Goal: Task Accomplishment & Management: Use online tool/utility

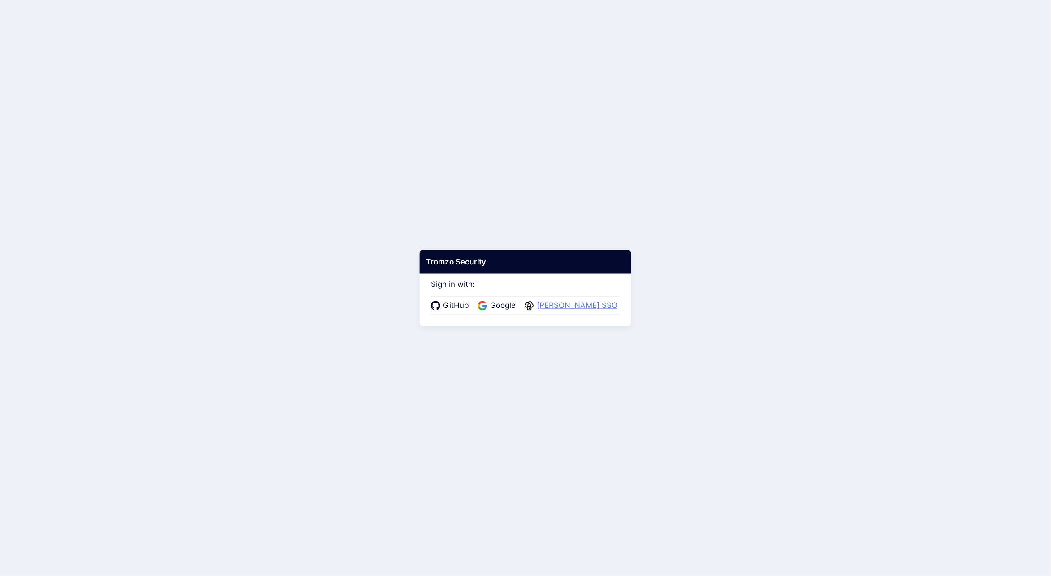
click at [582, 307] on span "[PERSON_NAME] SSO" at bounding box center [577, 306] width 86 height 12
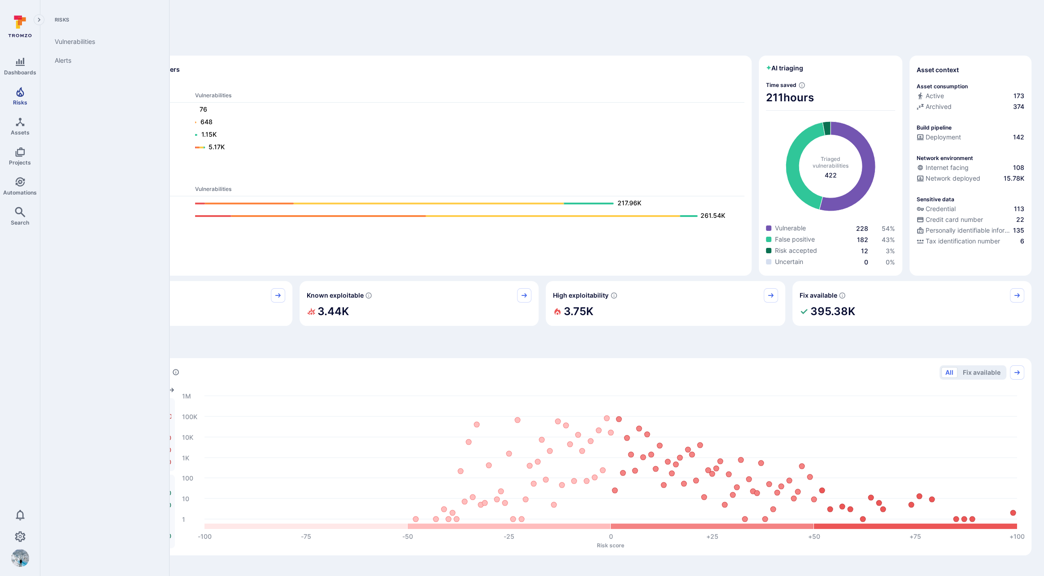
click at [19, 100] on span "Risks" at bounding box center [20, 102] width 14 height 7
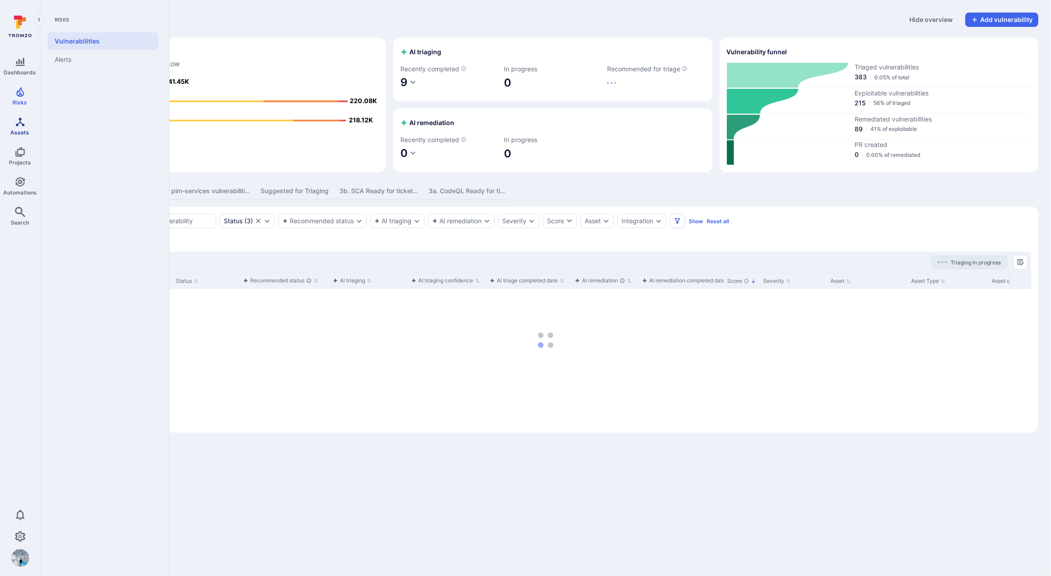
click at [25, 126] on link "Assets" at bounding box center [20, 126] width 40 height 26
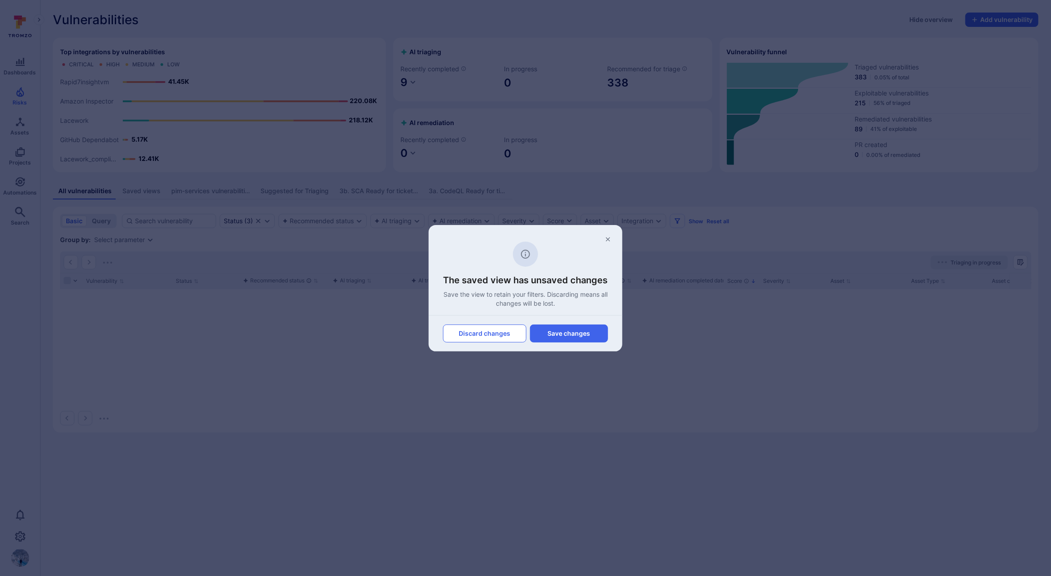
click at [492, 335] on button "Discard changes" at bounding box center [484, 334] width 83 height 18
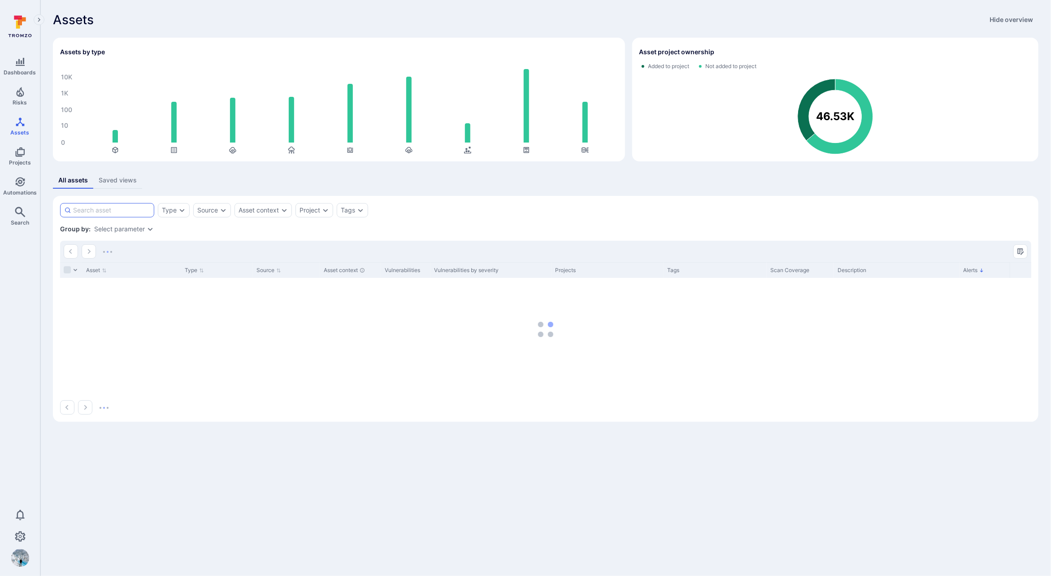
click at [125, 213] on input at bounding box center [111, 210] width 77 height 9
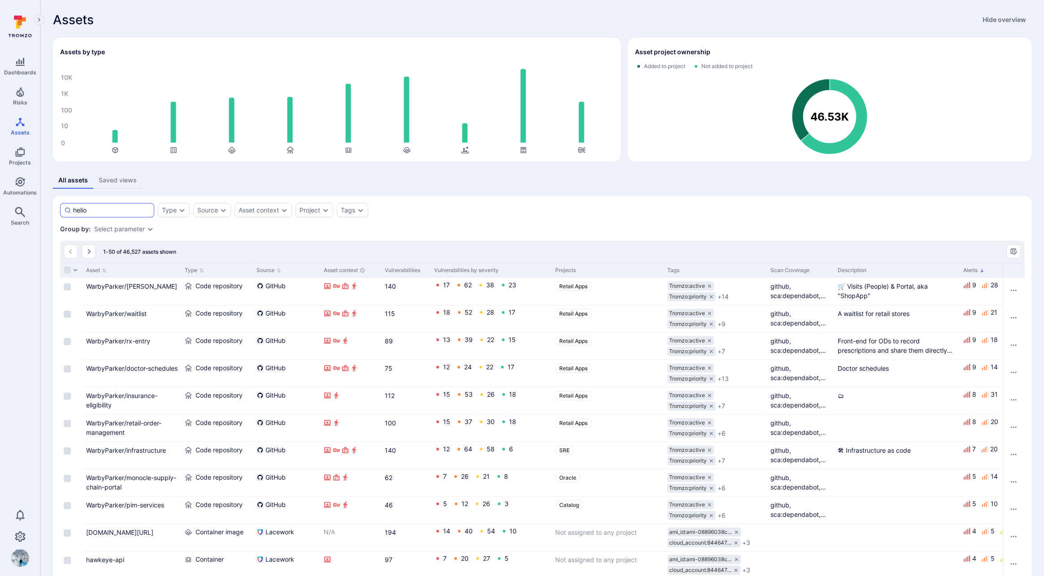
type input "helios"
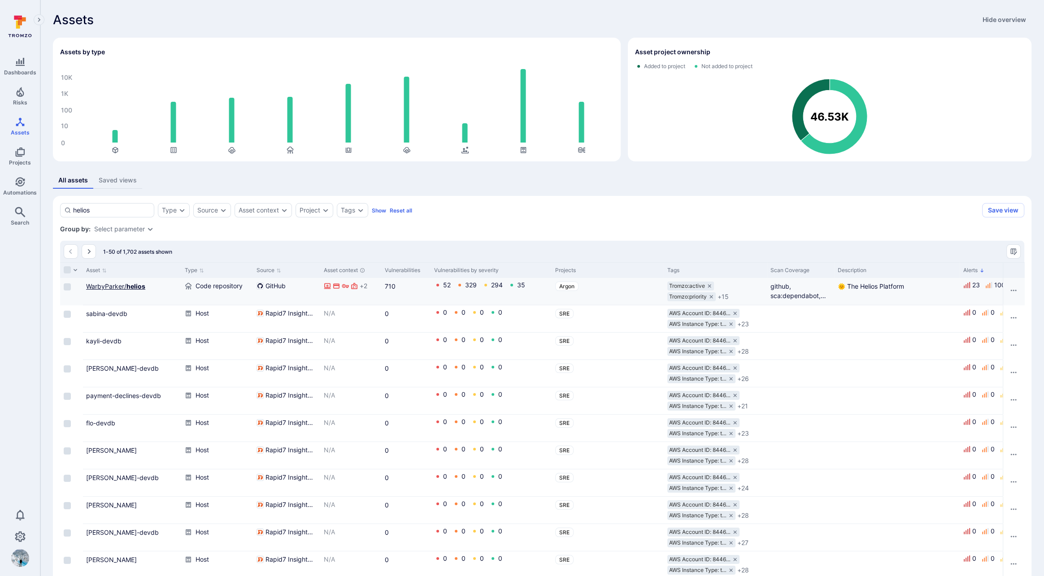
click at [129, 286] on b "helios" at bounding box center [135, 286] width 19 height 8
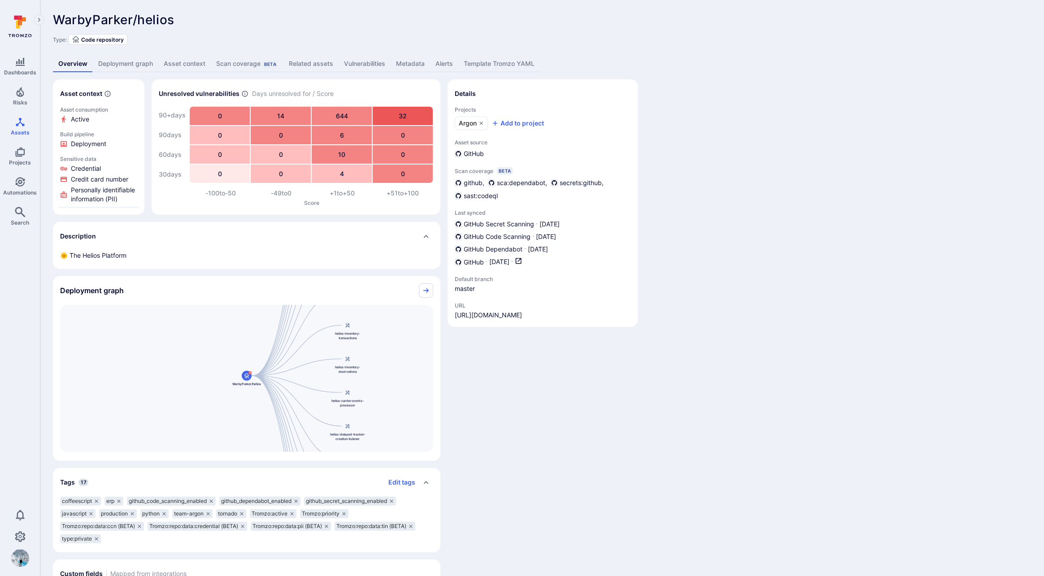
click at [368, 63] on link "Vulnerabilities" at bounding box center [365, 64] width 52 height 17
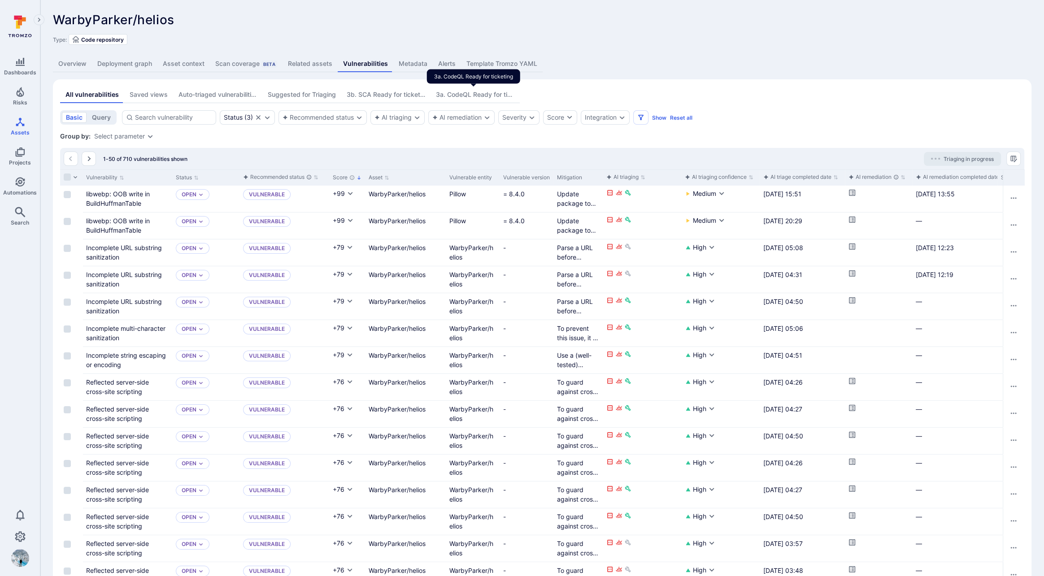
click at [469, 96] on div "3a. CodeQL Ready for ticketing" at bounding box center [475, 94] width 78 height 9
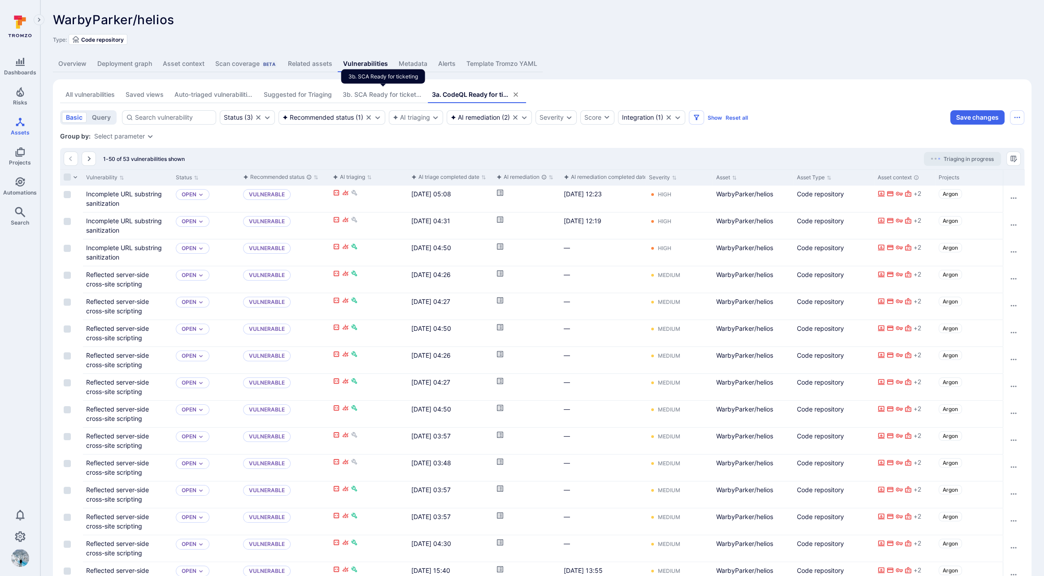
click at [378, 93] on div "3b. SCA Ready for ticketing" at bounding box center [382, 94] width 78 height 9
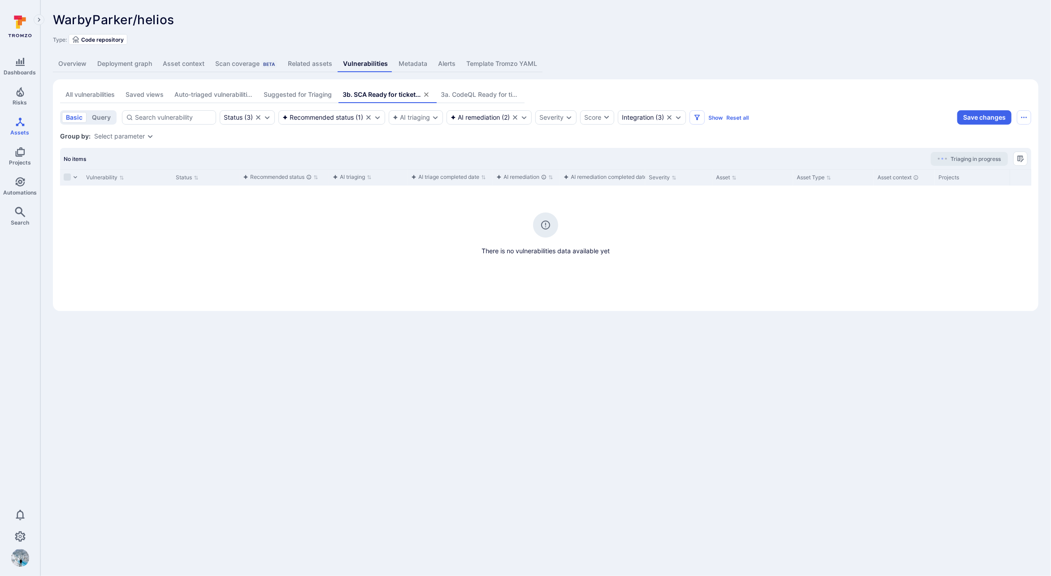
click at [94, 91] on div "All vulnerabilities" at bounding box center [89, 94] width 49 height 9
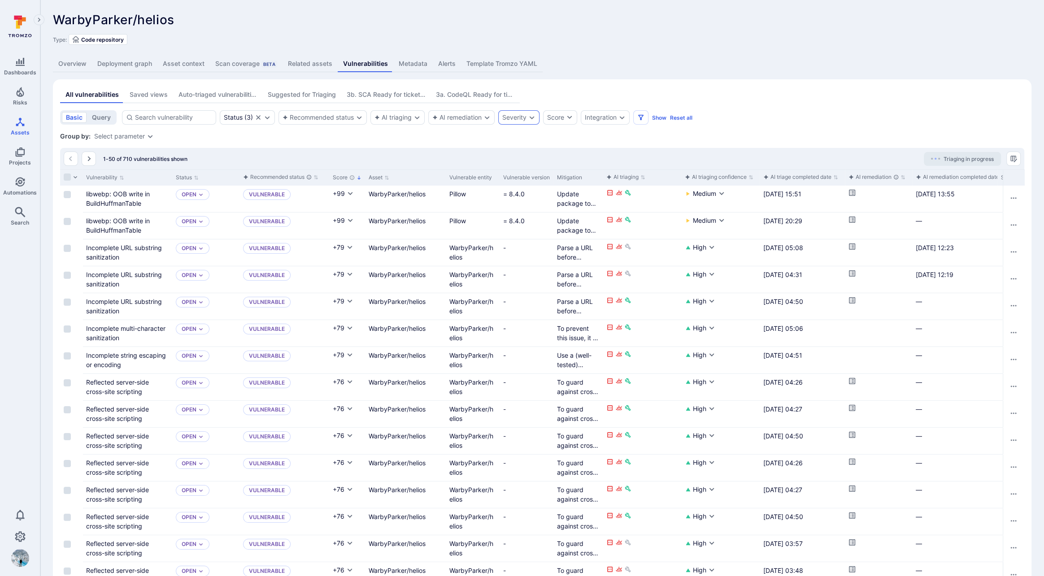
click at [535, 117] on div "Severity" at bounding box center [518, 117] width 41 height 14
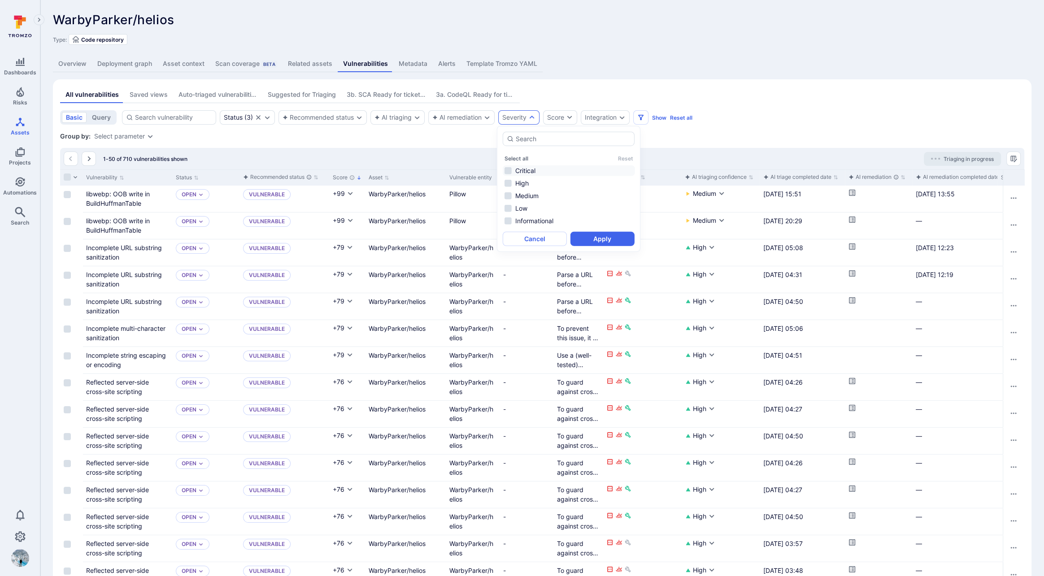
click at [507, 169] on li "Critical" at bounding box center [569, 170] width 132 height 11
click at [595, 239] on button "Apply" at bounding box center [602, 239] width 64 height 14
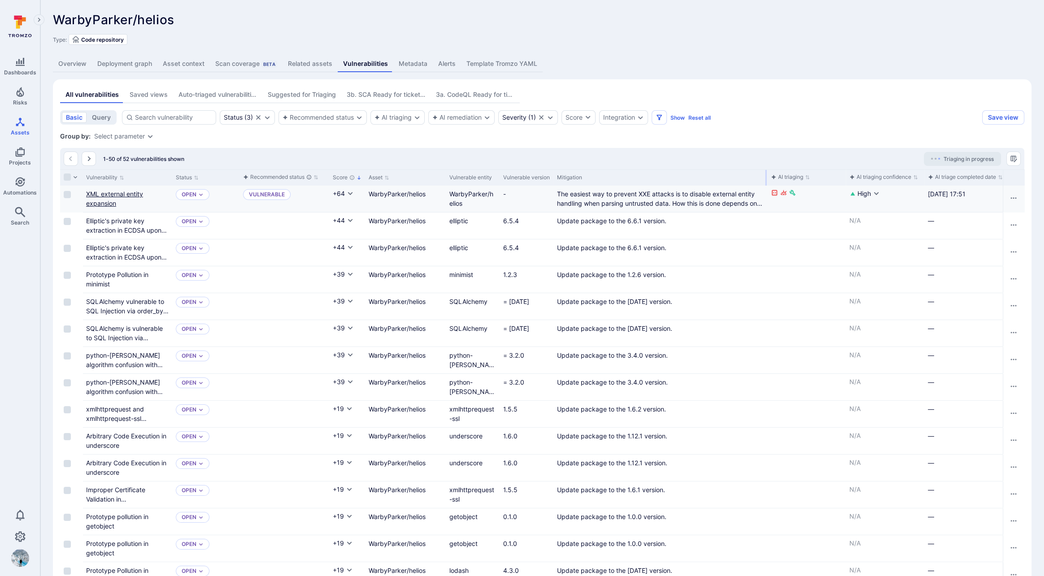
drag, startPoint x: 601, startPoint y: 175, endPoint x: 92, endPoint y: 202, distance: 509.6
click at [767, 171] on div at bounding box center [765, 178] width 1 height 16
click at [99, 200] on link "XML external entity expansion" at bounding box center [114, 198] width 57 height 17
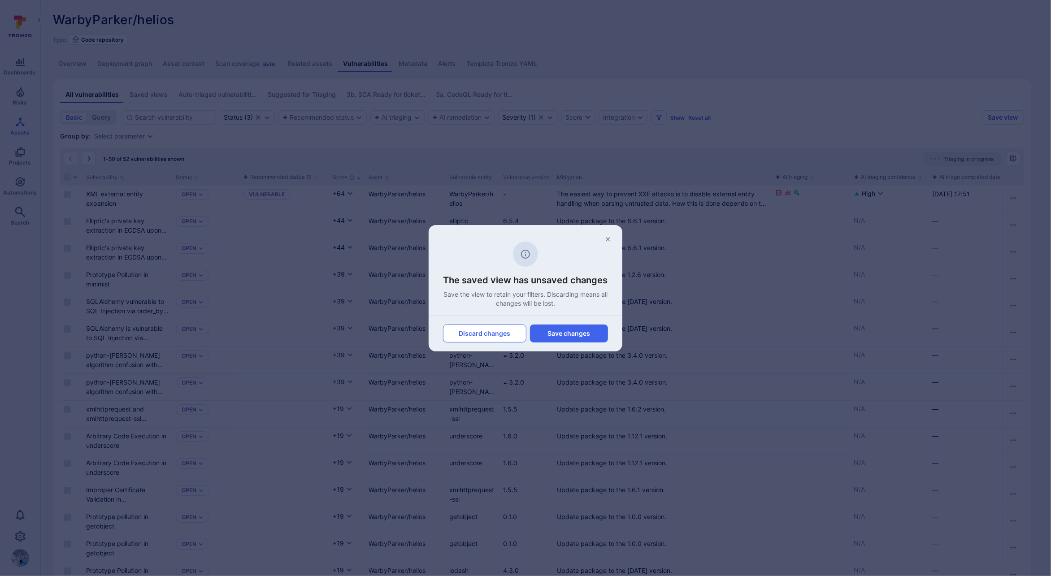
click at [467, 333] on button "Discard changes" at bounding box center [484, 334] width 83 height 18
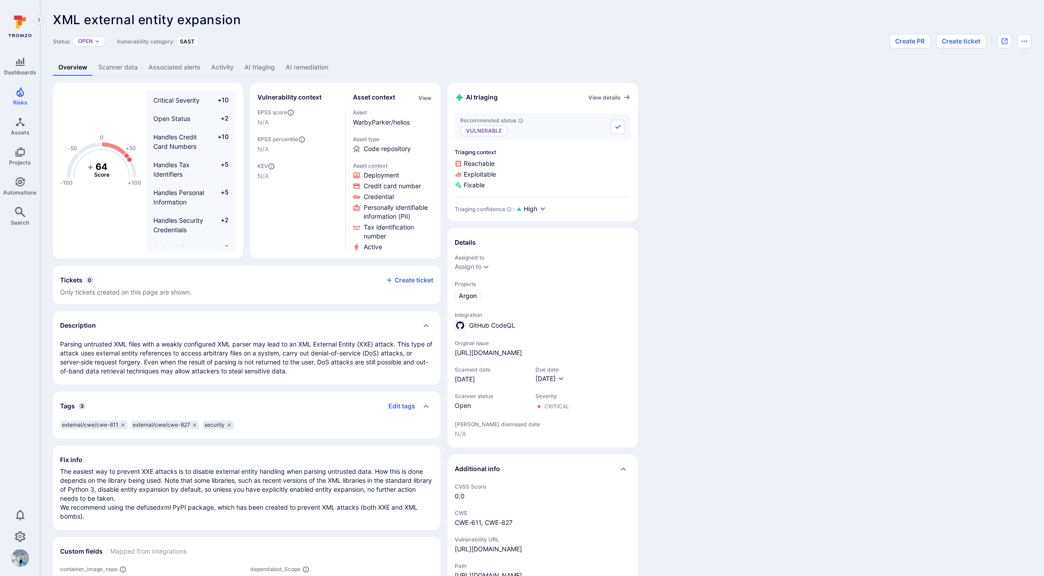
click at [317, 65] on link "AI remediation" at bounding box center [306, 67] width 53 height 17
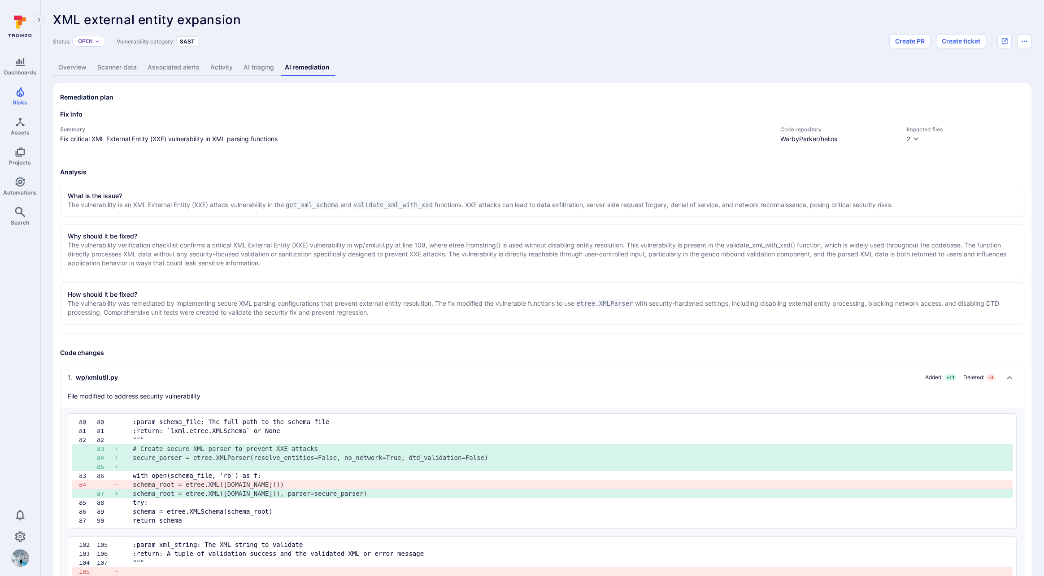
click at [921, 137] on div "Impacted files 2" at bounding box center [965, 135] width 117 height 18
click at [919, 139] on icon "button" at bounding box center [915, 138] width 7 height 7
click at [918, 73] on div at bounding box center [525, 288] width 1051 height 576
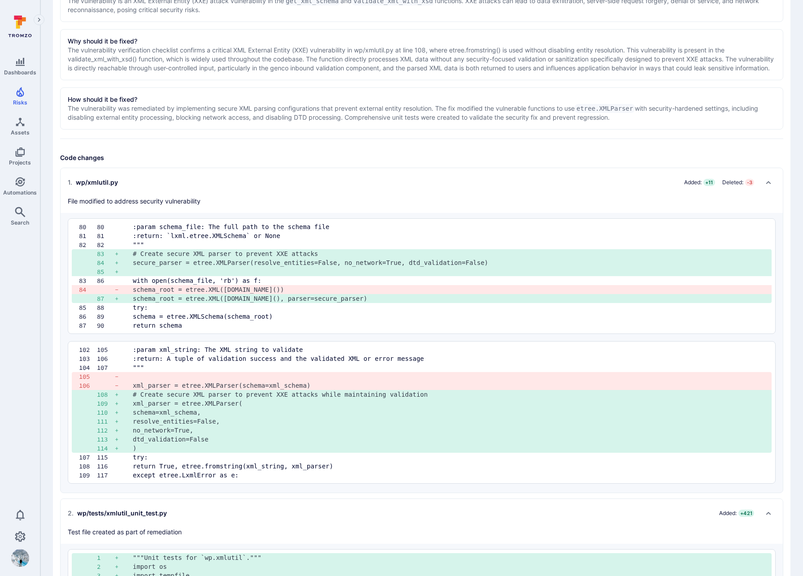
scroll to position [211, 0]
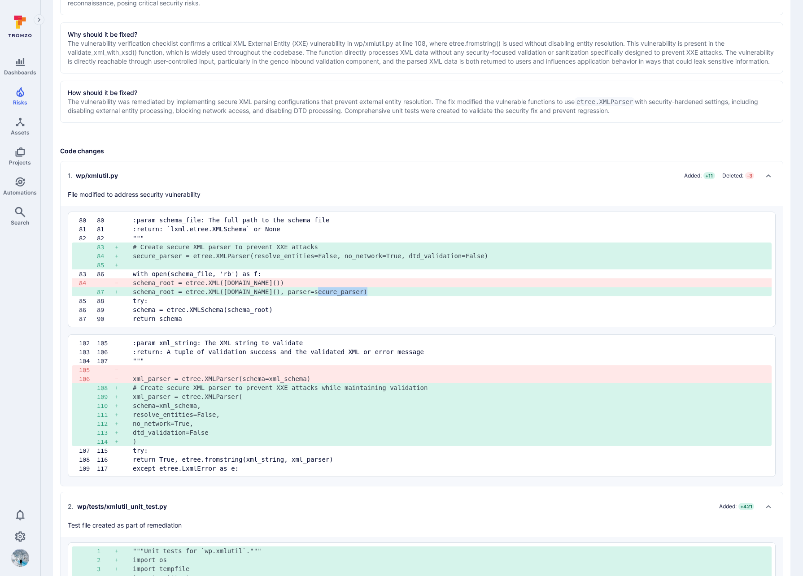
drag, startPoint x: 318, startPoint y: 300, endPoint x: 368, endPoint y: 304, distance: 49.5
click at [368, 296] on pre "schema_root = etree.XML(f.read(), parser=secure_parser)" at bounding box center [448, 291] width 631 height 9
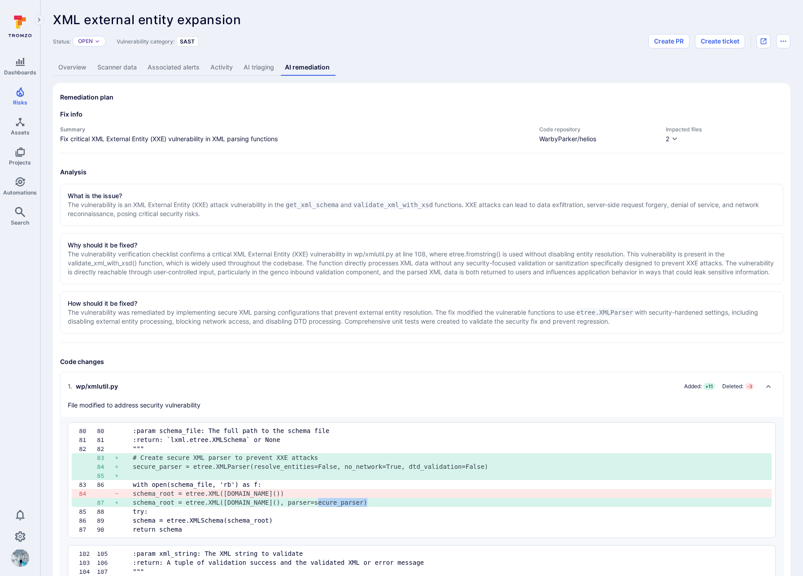
click at [117, 67] on link "Scanner data" at bounding box center [117, 67] width 50 height 17
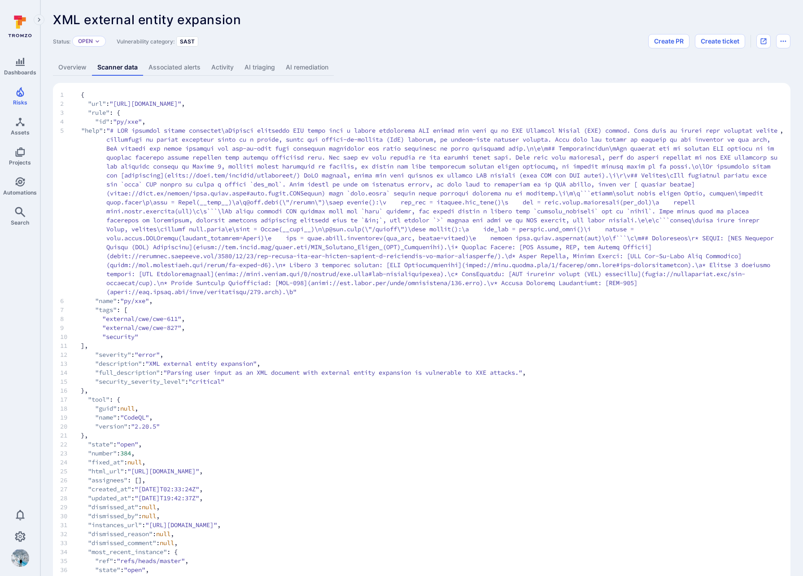
scroll to position [187, 0]
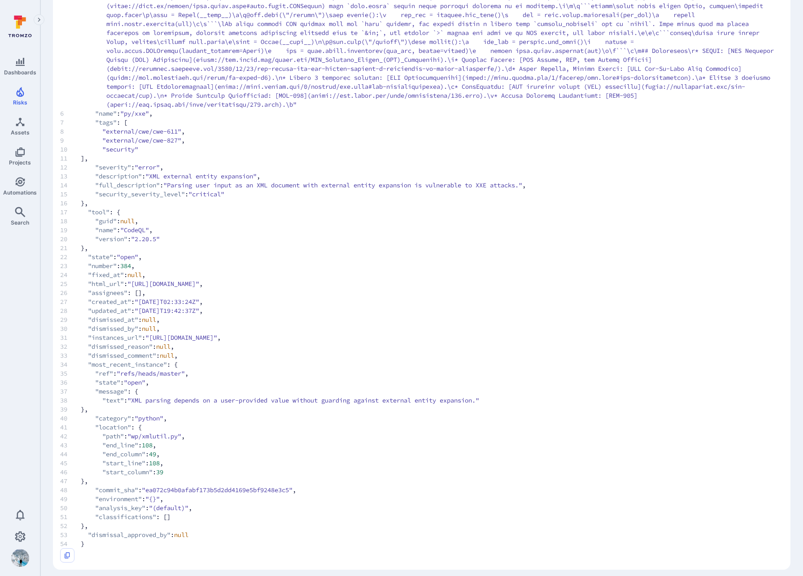
drag, startPoint x: 467, startPoint y: 348, endPoint x: 157, endPoint y: 346, distance: 309.8
click at [157, 342] on span ""https://api.github.com/repos/WarbyParker/helios/code-scanning/alerts/384/insta…" at bounding box center [181, 337] width 72 height 9
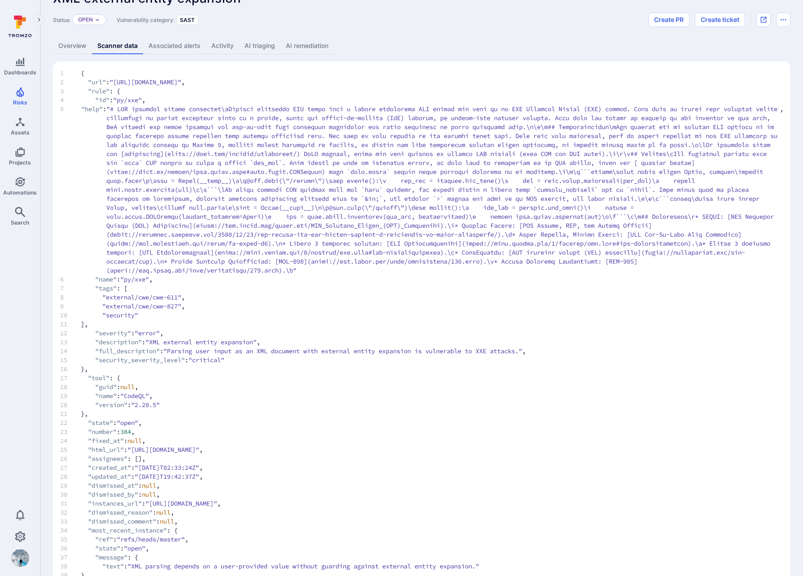
scroll to position [0, 0]
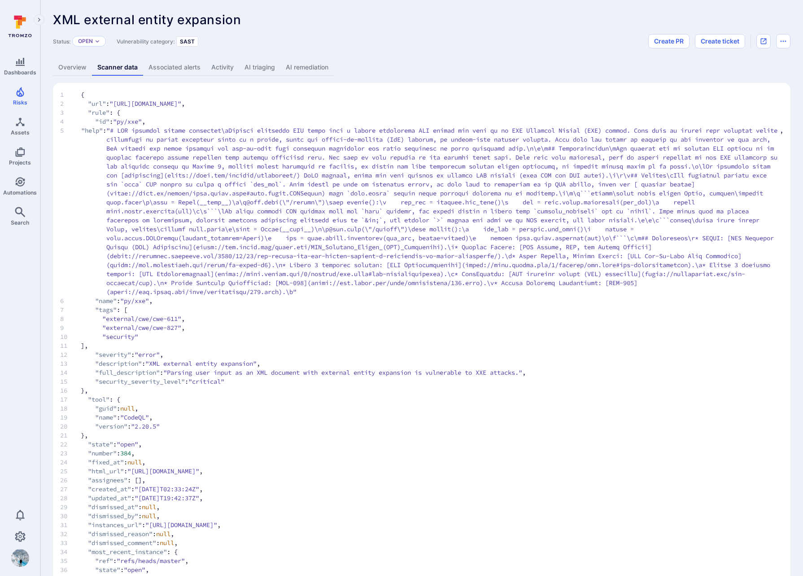
click at [478, 51] on div "XML external entity expansion ... Show more Status: Open Vulnerability category…" at bounding box center [421, 385] width 762 height 770
click at [726, 42] on button "Create ticket" at bounding box center [720, 41] width 50 height 14
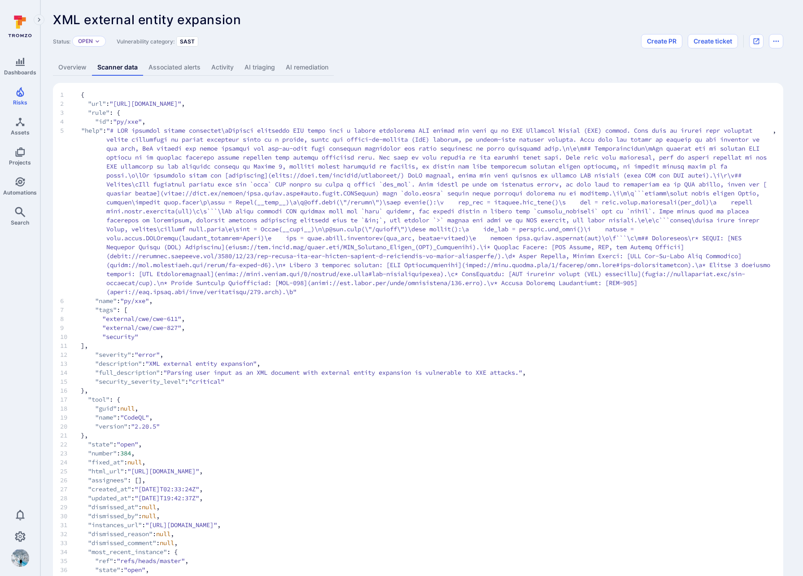
click at [540, 83] on section "1 { 2 "url" : "https://api.github.com/repos/WarbyParker/helios/code-scanning/al…" at bounding box center [418, 420] width 730 height 674
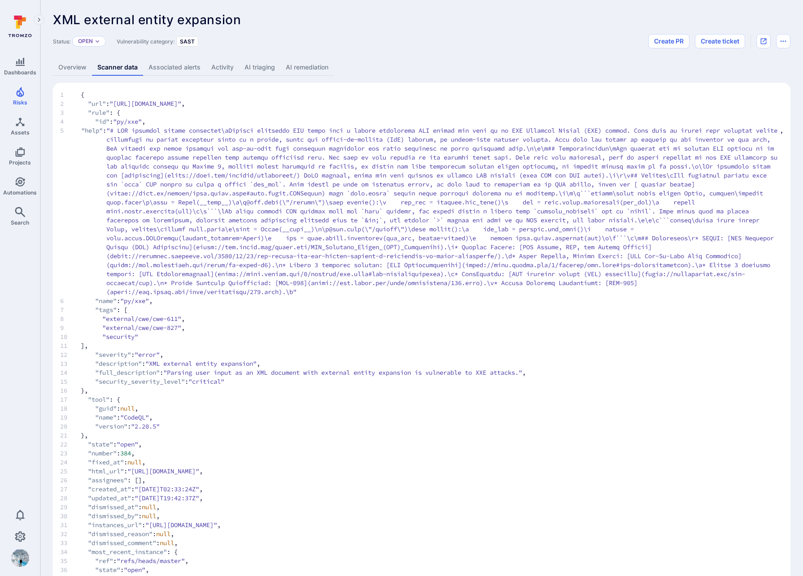
scroll to position [187, 0]
